Goal: Transaction & Acquisition: Purchase product/service

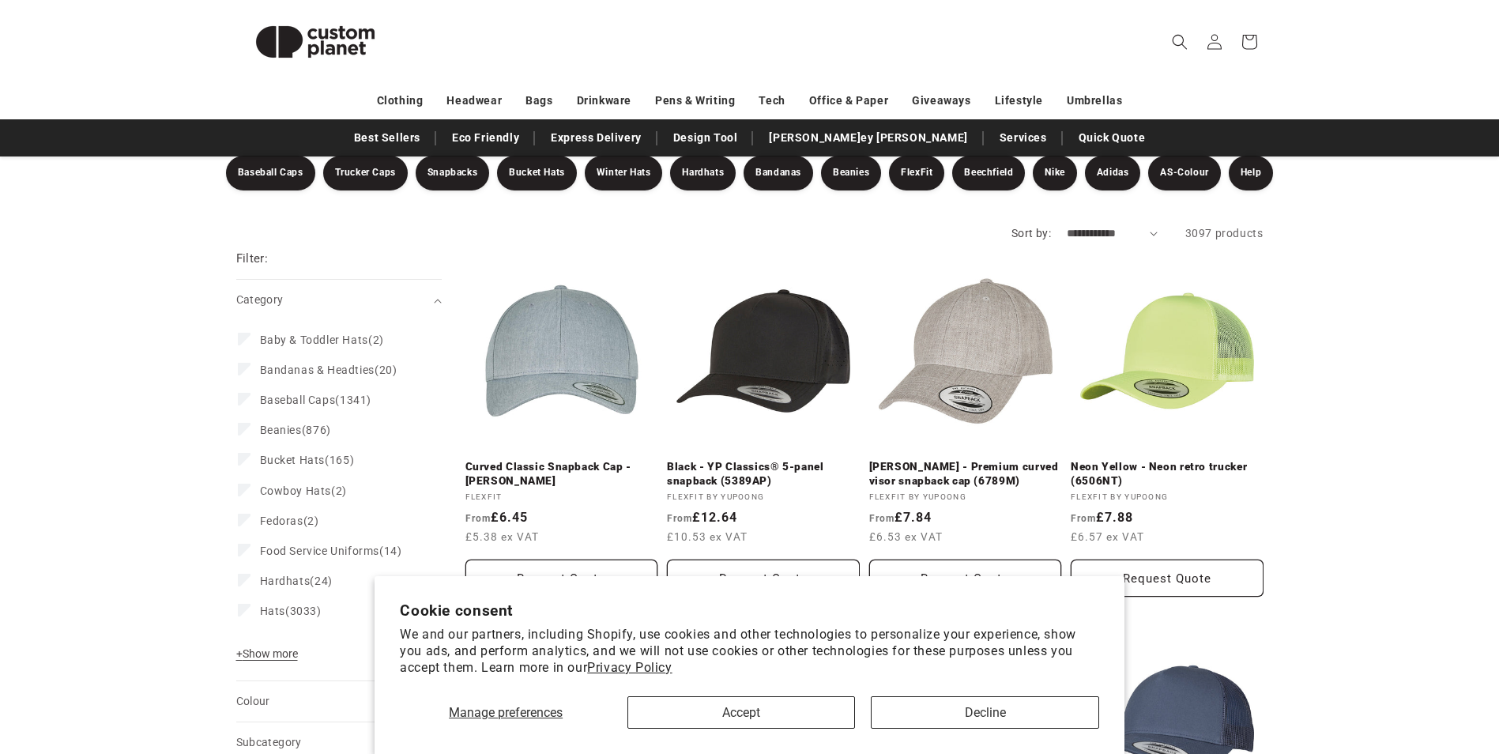
scroll to position [158, 0]
click at [944, 710] on button "Decline" at bounding box center [985, 712] width 228 height 32
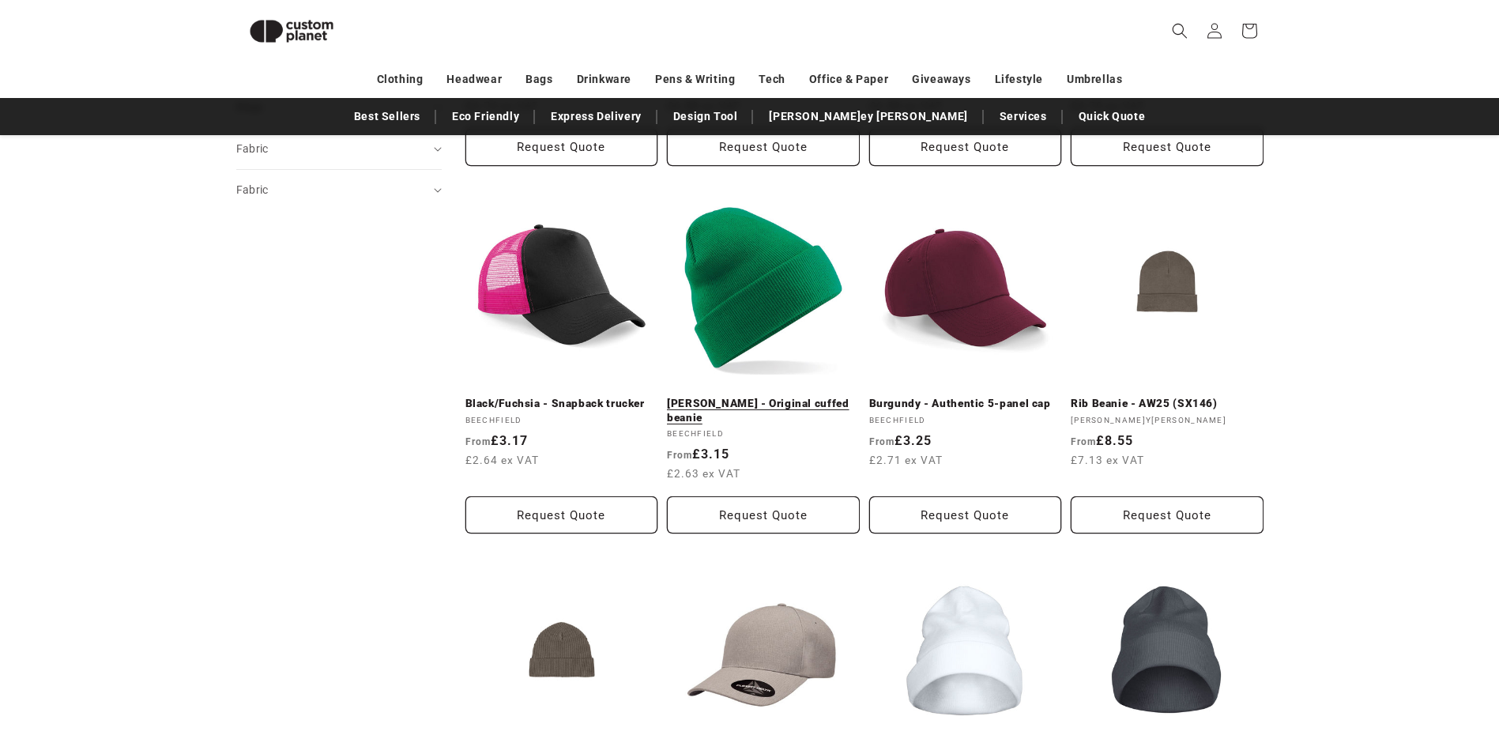
scroll to position [1005, 0]
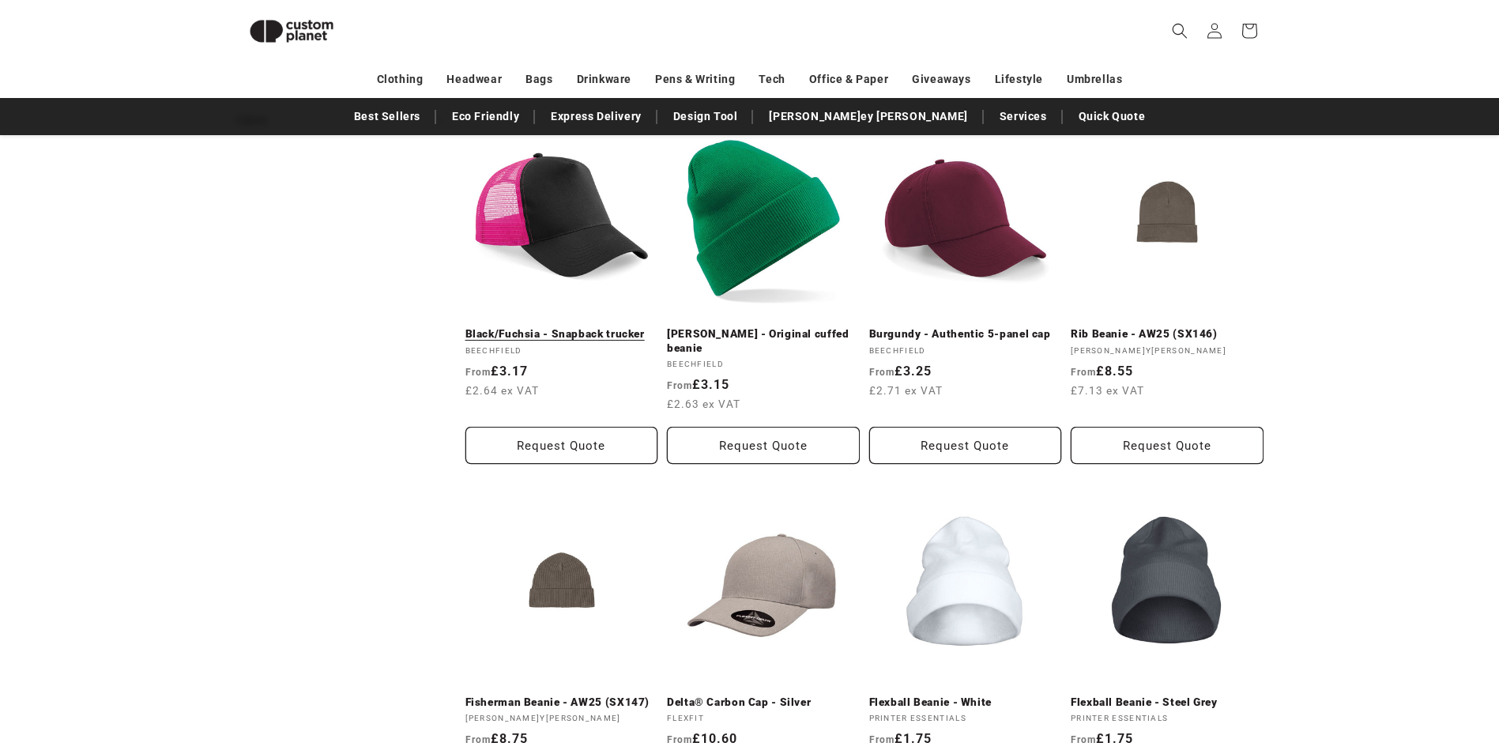
click at [597, 327] on link "Black/Fuchsia - Snapback trucker" at bounding box center [561, 334] width 193 height 14
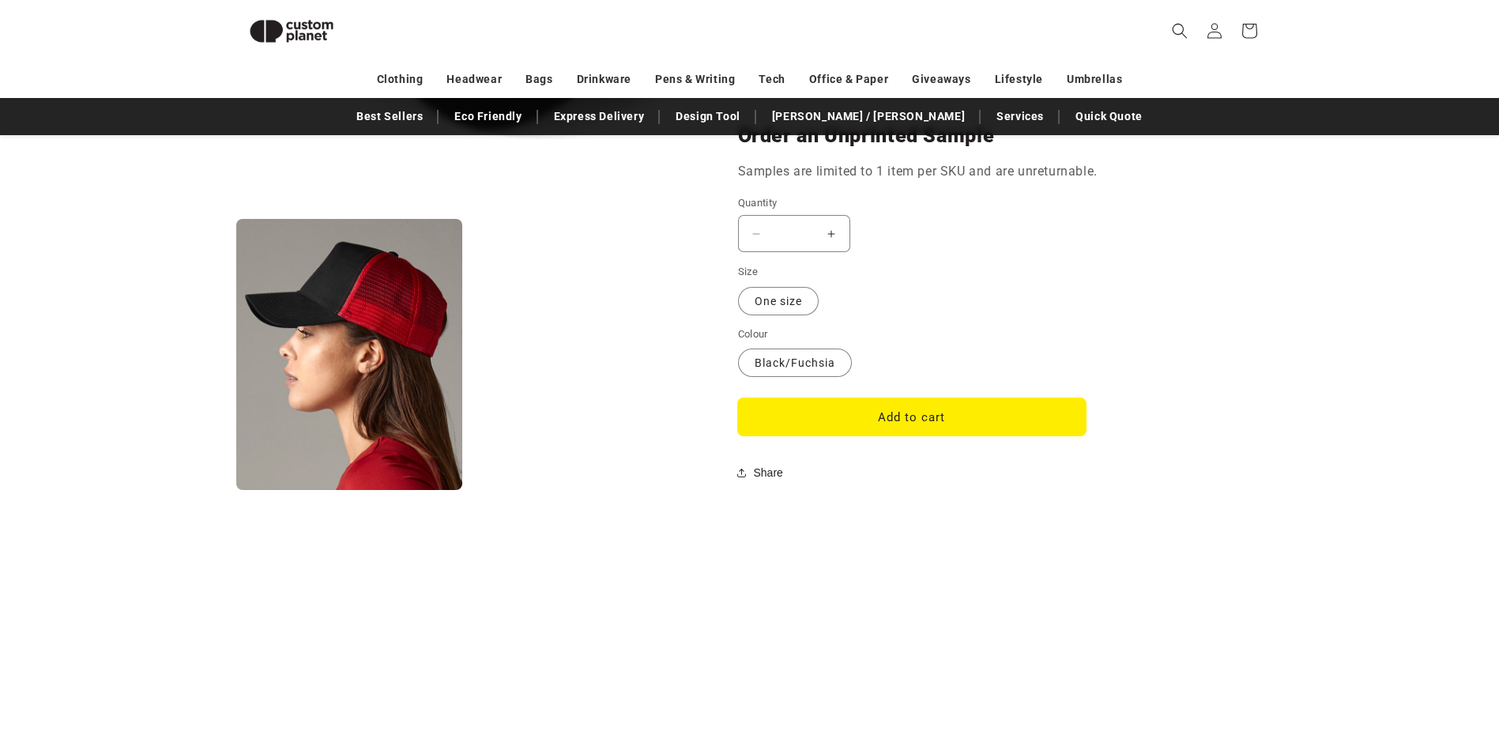
scroll to position [1244, 0]
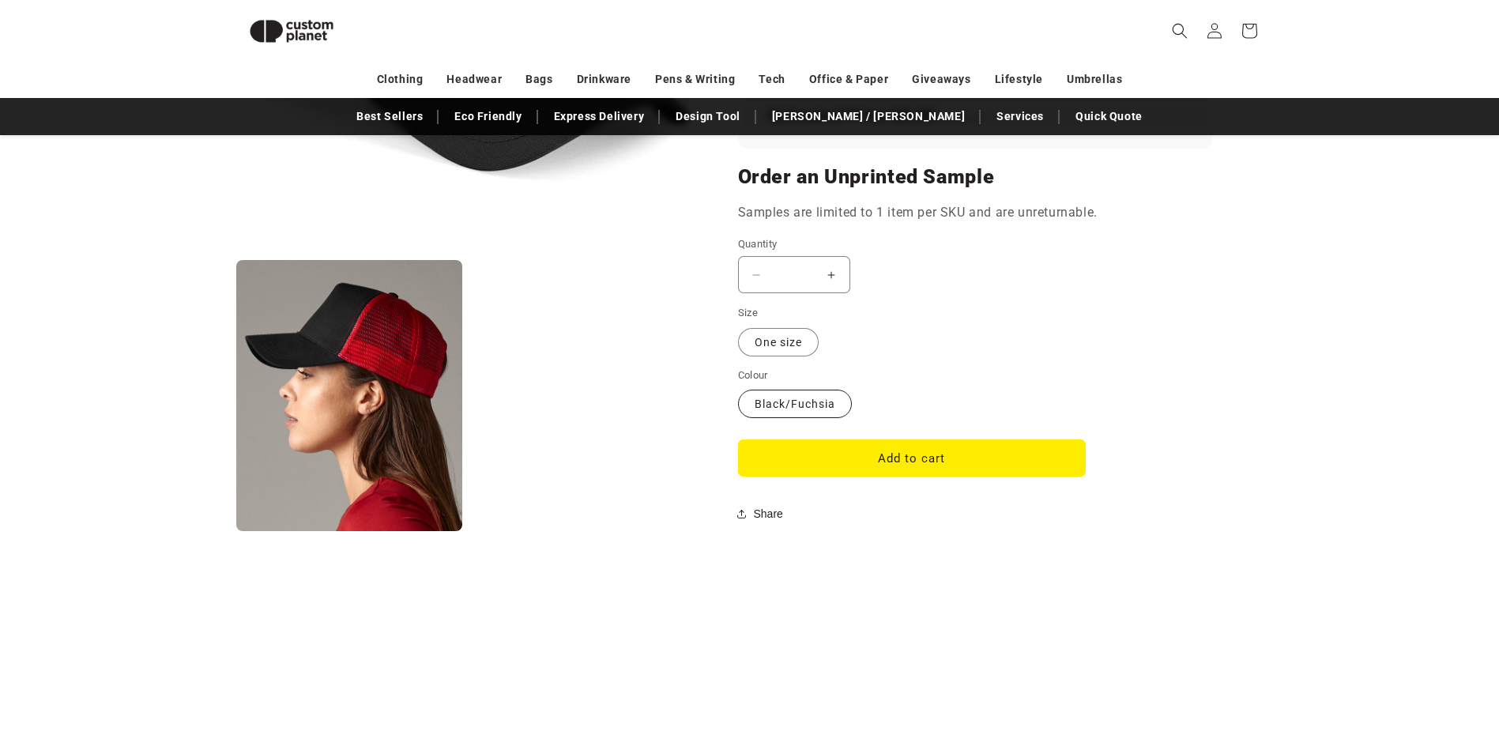
click at [805, 405] on label "Black/Fuchsia Variant sold out or unavailable" at bounding box center [795, 404] width 114 height 28
click at [816, 406] on label "Black/Fuchsia Variant sold out or unavailable" at bounding box center [795, 404] width 114 height 28
